Goal: Information Seeking & Learning: Learn about a topic

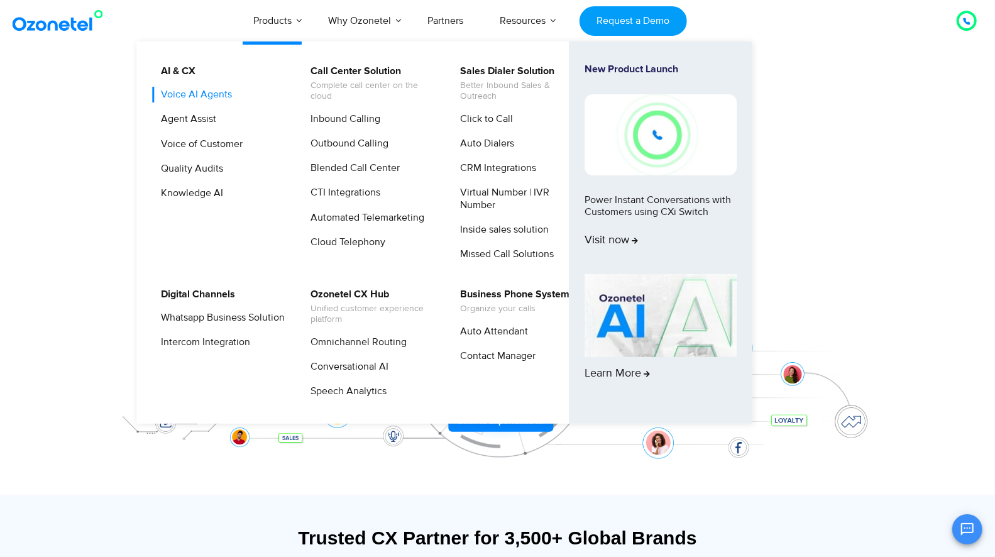
click at [214, 94] on link "Voice AI Agents" at bounding box center [193, 95] width 81 height 16
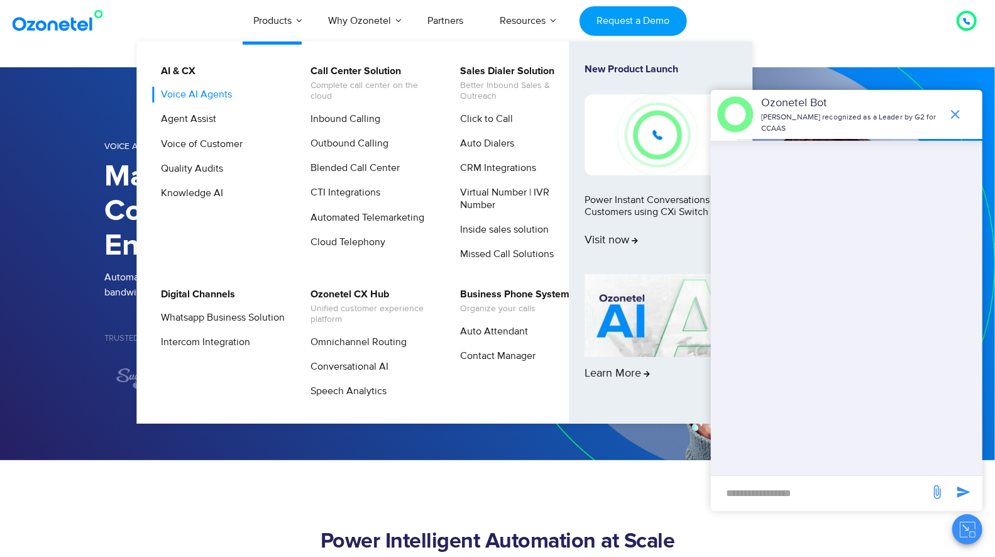
click at [198, 97] on link "Voice AI Agents" at bounding box center [193, 95] width 81 height 16
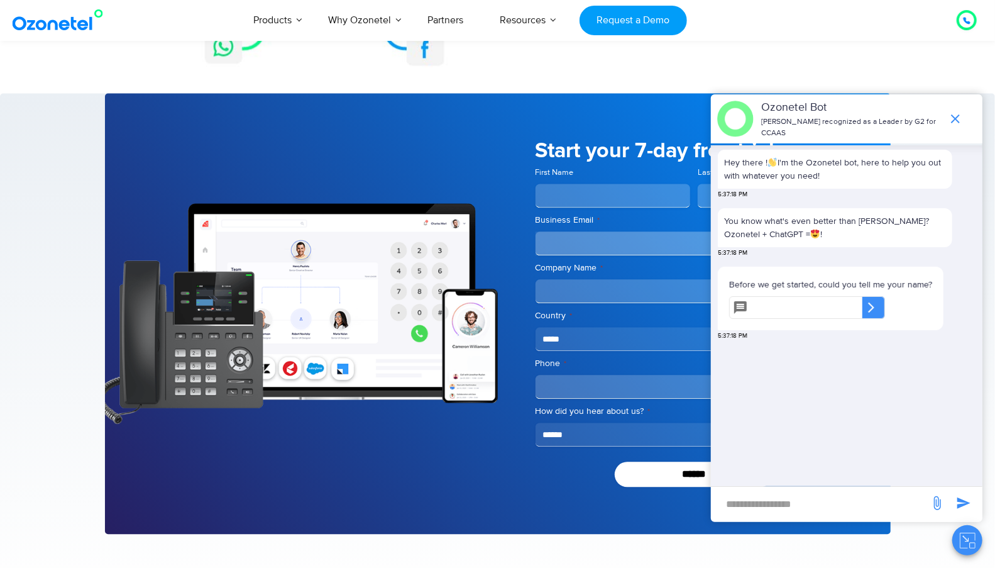
scroll to position [1680, 0]
